Goal: Task Accomplishment & Management: Complete application form

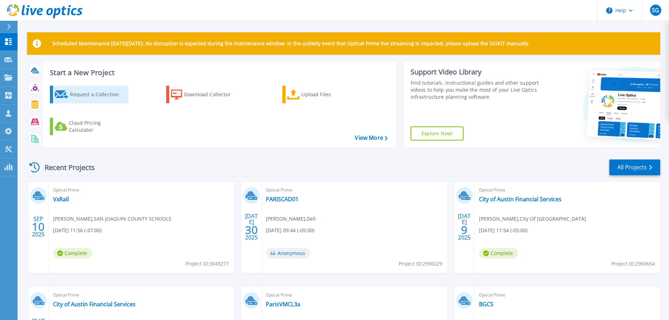
click at [107, 96] on div "Request a Collection" at bounding box center [98, 94] width 56 height 14
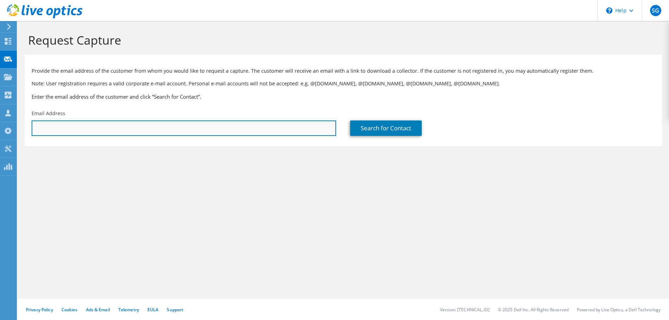
click at [116, 126] on input "text" at bounding box center [184, 127] width 304 height 15
paste input "[EMAIL_ADDRESS][PERSON_NAME][DOMAIN_NAME]"
type input "Karlis.Baisden@stfmail.com"
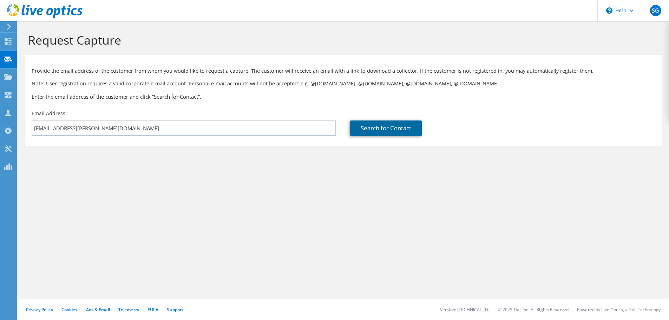
click at [394, 131] on link "Search for Contact" at bounding box center [386, 127] width 72 height 15
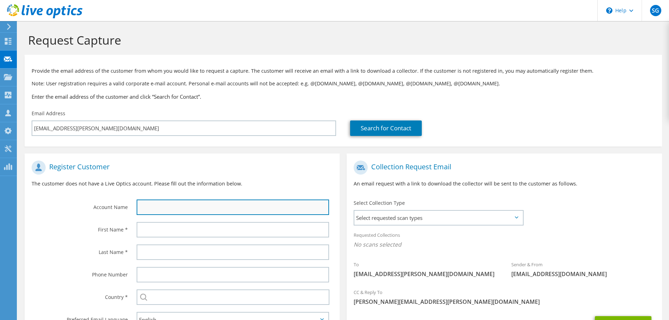
paste input "Seaboard Triumph Foods"
type input "Seaboard Triumph Foods"
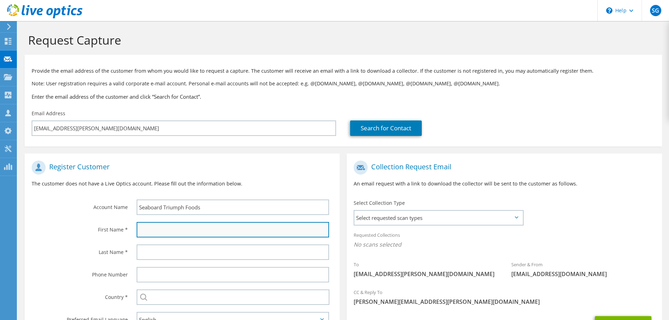
click at [191, 230] on input "text" at bounding box center [233, 229] width 192 height 15
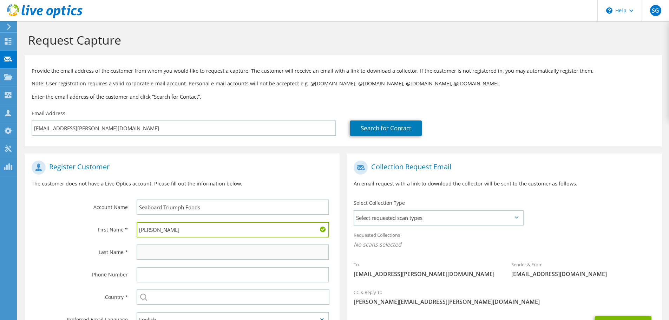
type input "Karlis"
click at [178, 252] on input "text" at bounding box center [233, 251] width 192 height 15
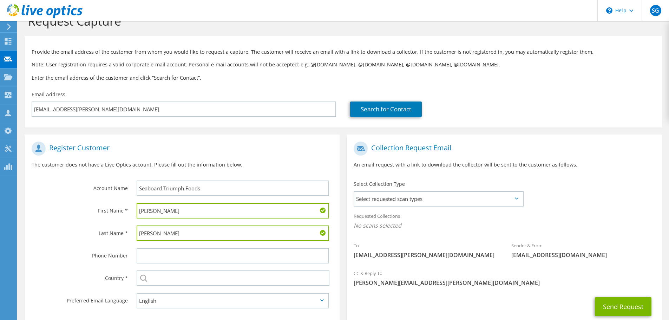
scroll to position [64, 0]
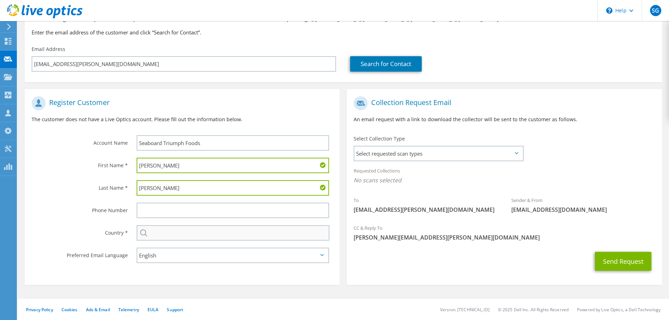
type input "Baisden"
click at [175, 234] on input "text" at bounding box center [233, 232] width 193 height 15
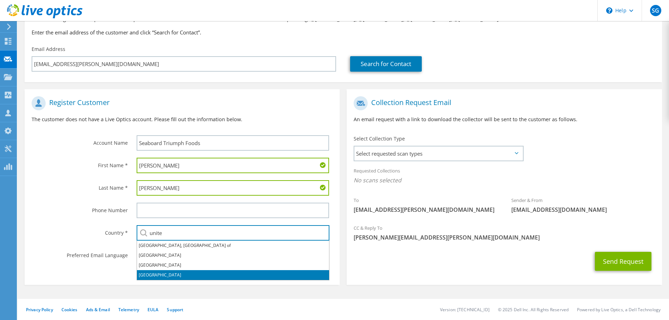
click at [177, 272] on li "[GEOGRAPHIC_DATA]" at bounding box center [233, 275] width 192 height 10
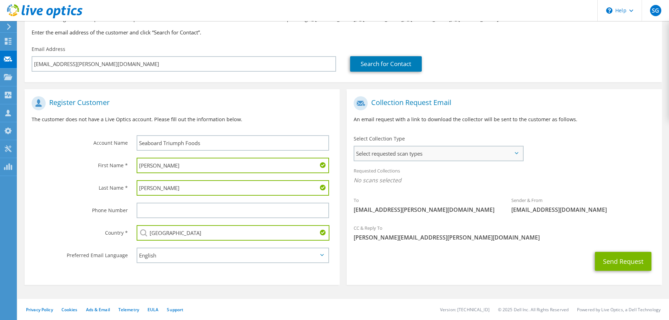
type input "[GEOGRAPHIC_DATA]"
click at [450, 153] on span "Select requested scan types" at bounding box center [438, 153] width 168 height 14
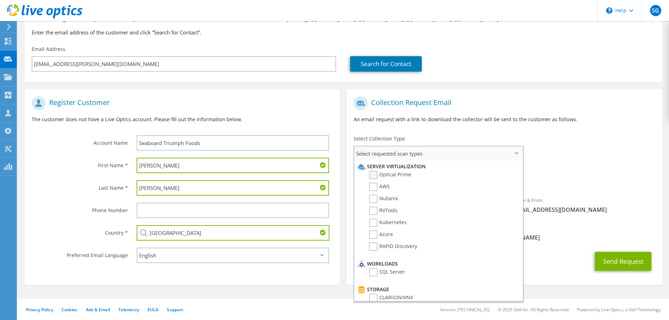
click at [375, 175] on label "Optical Prime" at bounding box center [390, 175] width 42 height 8
click at [0, 0] on input "Optical Prime" at bounding box center [0, 0] width 0 height 0
click at [373, 199] on label "Nutanix" at bounding box center [383, 199] width 29 height 8
click at [0, 0] on input "Nutanix" at bounding box center [0, 0] width 0 height 0
click at [373, 210] on label "RVTools" at bounding box center [383, 210] width 28 height 8
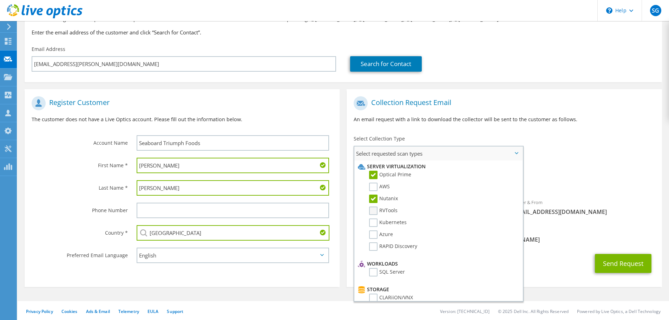
click at [0, 0] on input "RVTools" at bounding box center [0, 0] width 0 height 0
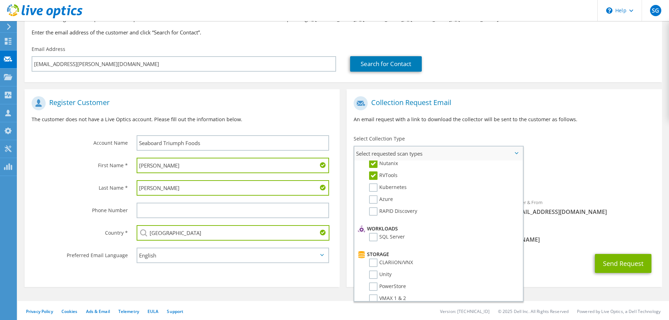
scroll to position [0, 0]
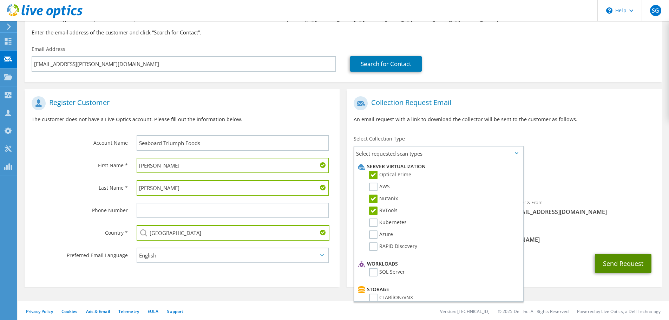
click at [623, 263] on button "Send Request" at bounding box center [623, 263] width 57 height 19
